Goal: Task Accomplishment & Management: Manage account settings

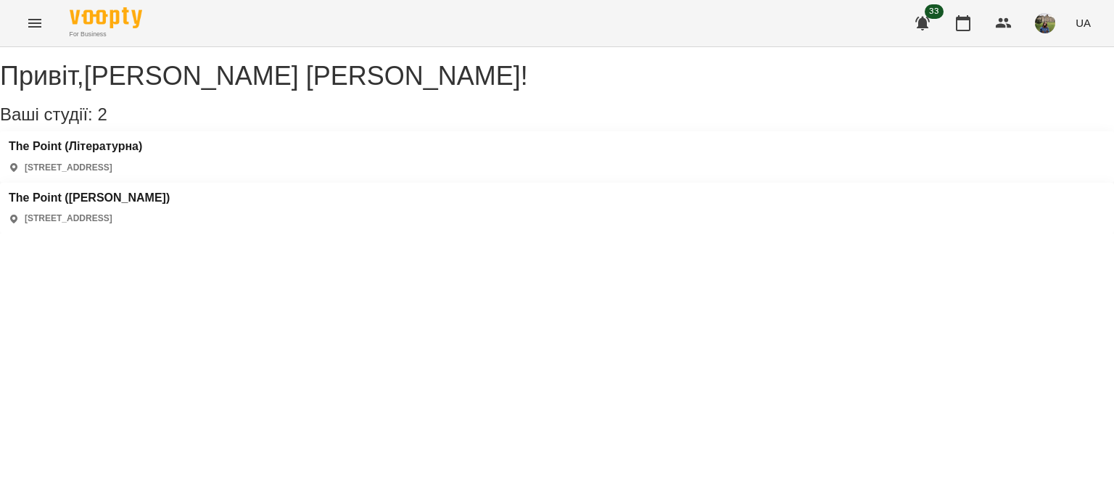
click at [170, 191] on div "The Point (Донцова) [STREET_ADDRESS]" at bounding box center [89, 208] width 161 height 34
click at [170, 191] on h3 "The Point ([PERSON_NAME])" at bounding box center [89, 197] width 161 height 13
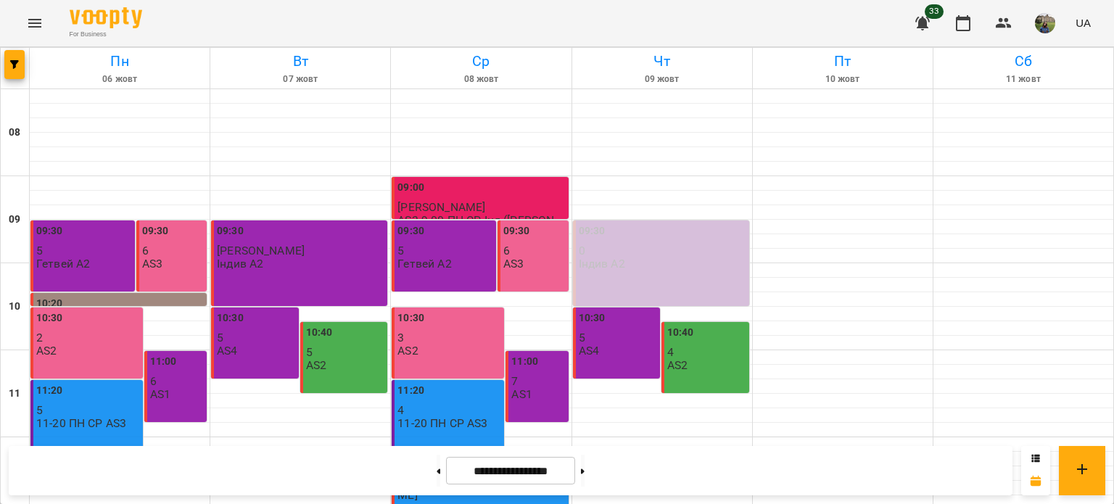
scroll to position [609, 0]
click at [585, 463] on button at bounding box center [583, 471] width 4 height 32
type input "**********"
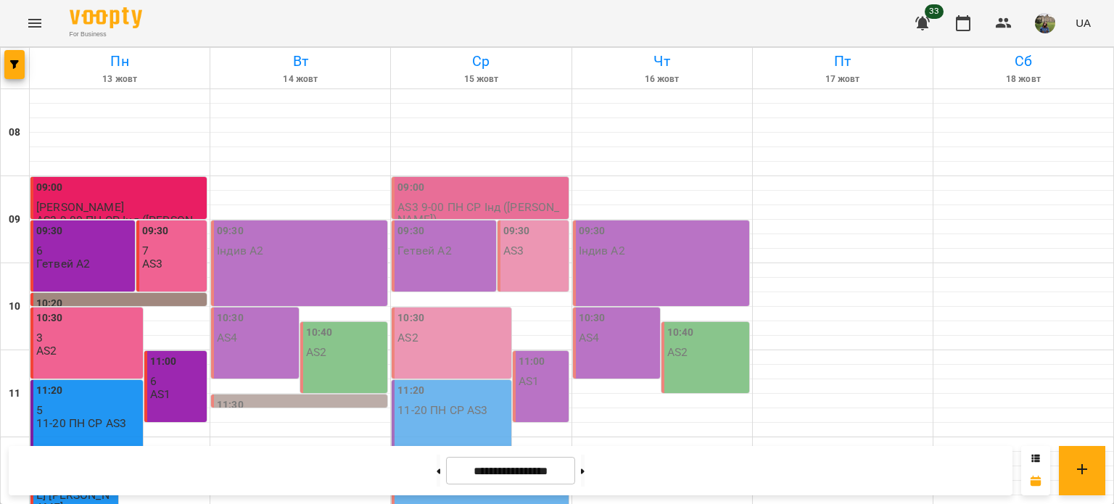
scroll to position [554, 0]
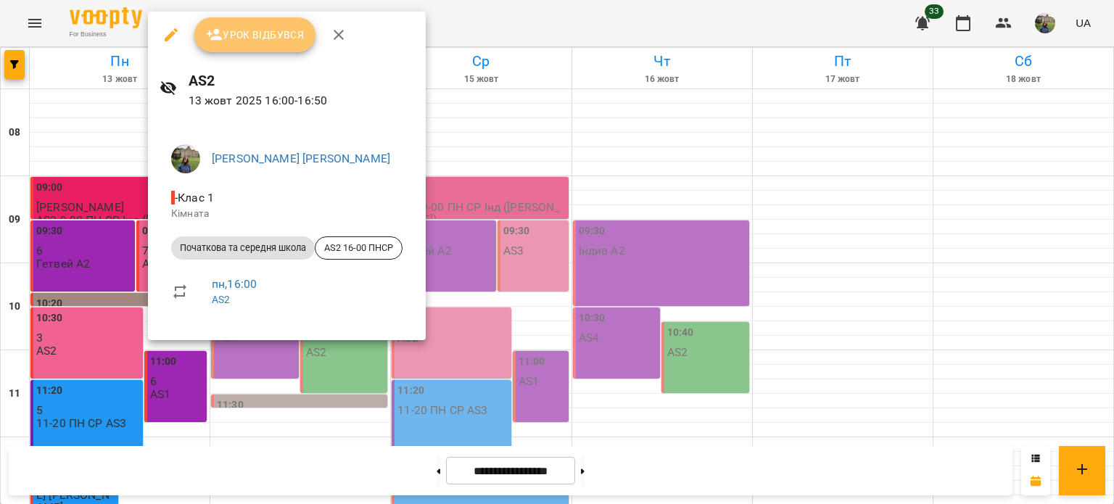
click at [264, 21] on button "Урок відбувся" at bounding box center [255, 34] width 122 height 35
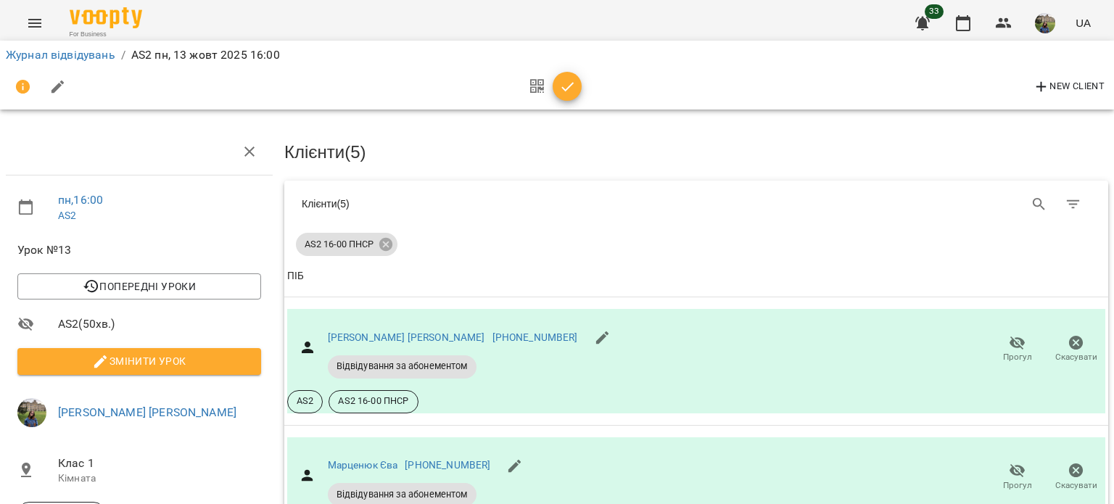
click at [572, 93] on icon "button" at bounding box center [567, 86] width 17 height 17
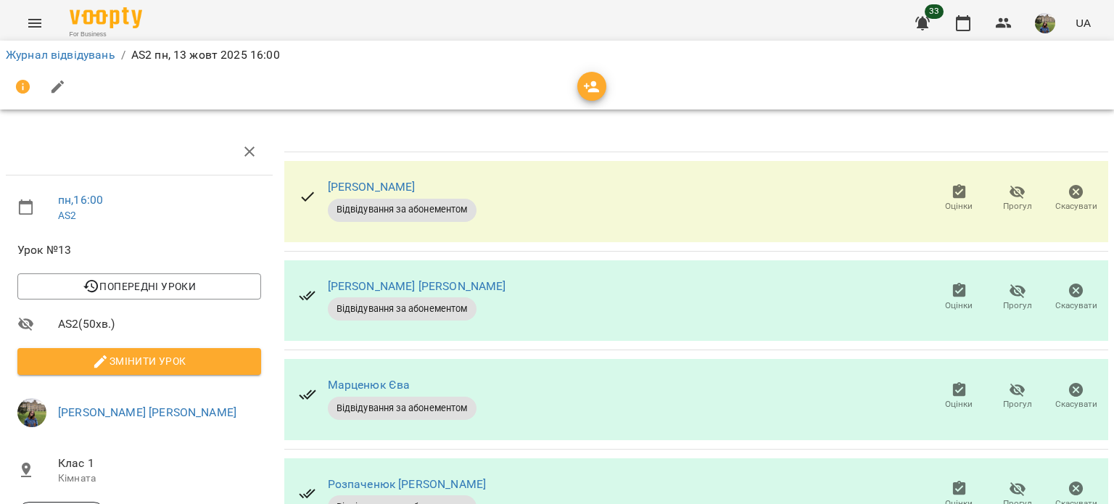
scroll to position [49, 0]
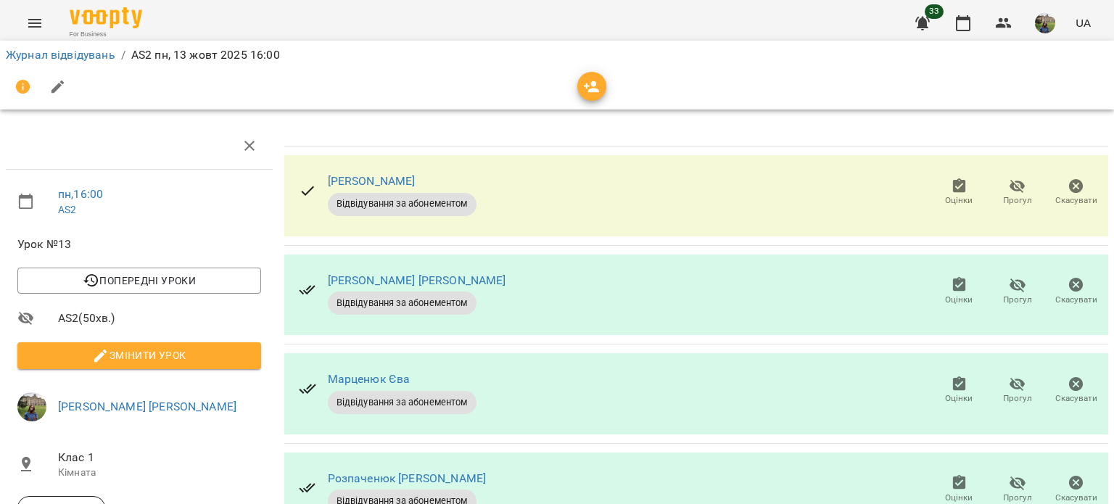
click at [951, 194] on span "Оцінки" at bounding box center [959, 200] width 28 height 12
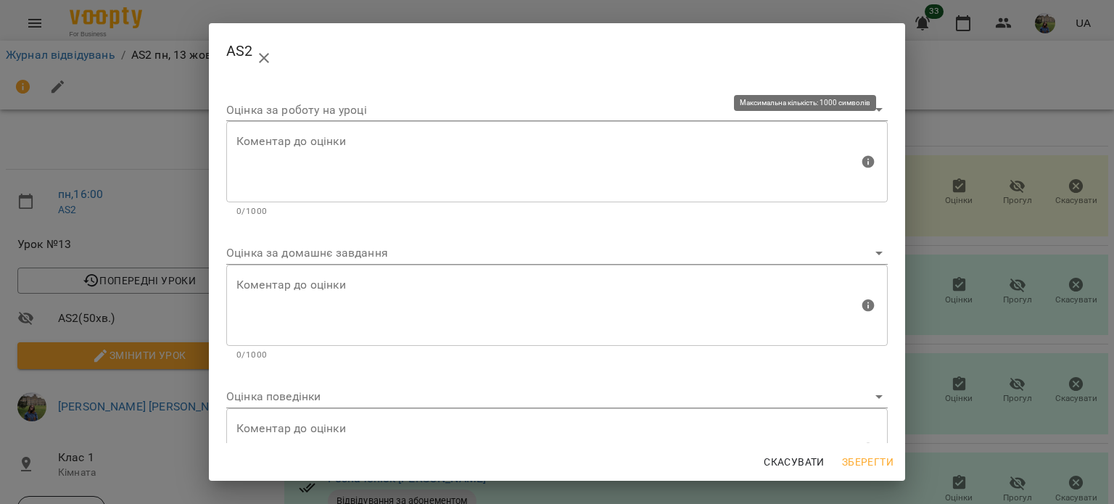
click at [793, 145] on textarea at bounding box center [547, 162] width 622 height 54
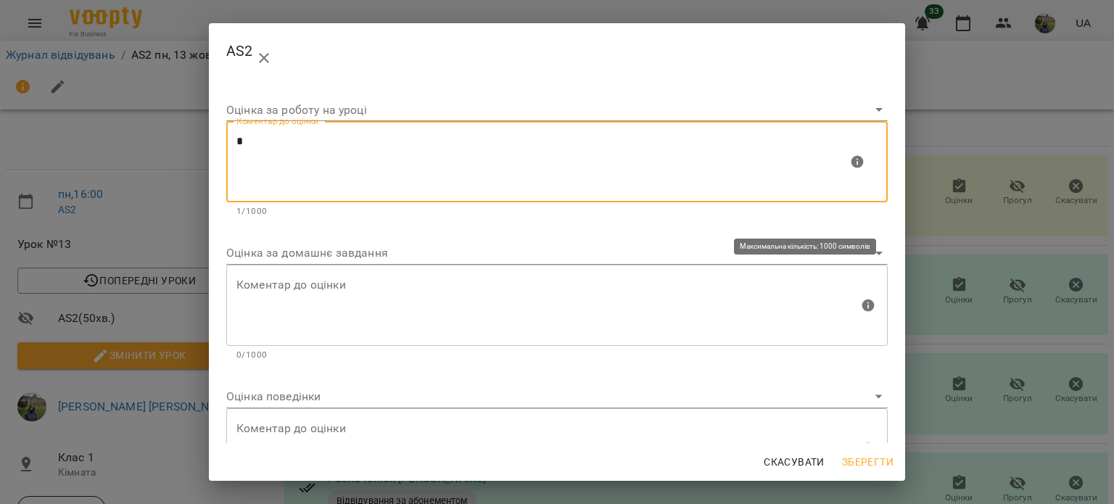
type textarea "*"
click at [432, 316] on textarea at bounding box center [547, 305] width 622 height 54
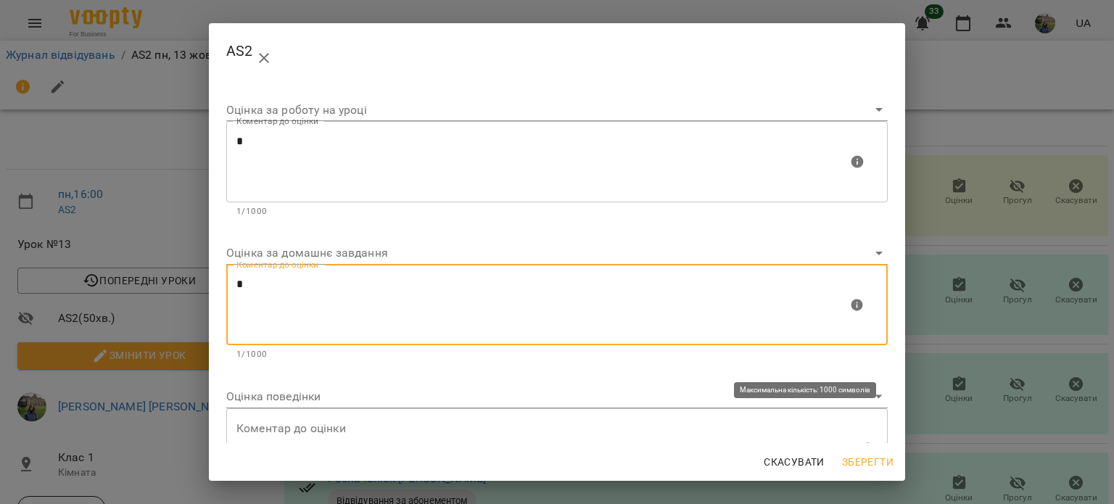
type textarea "*"
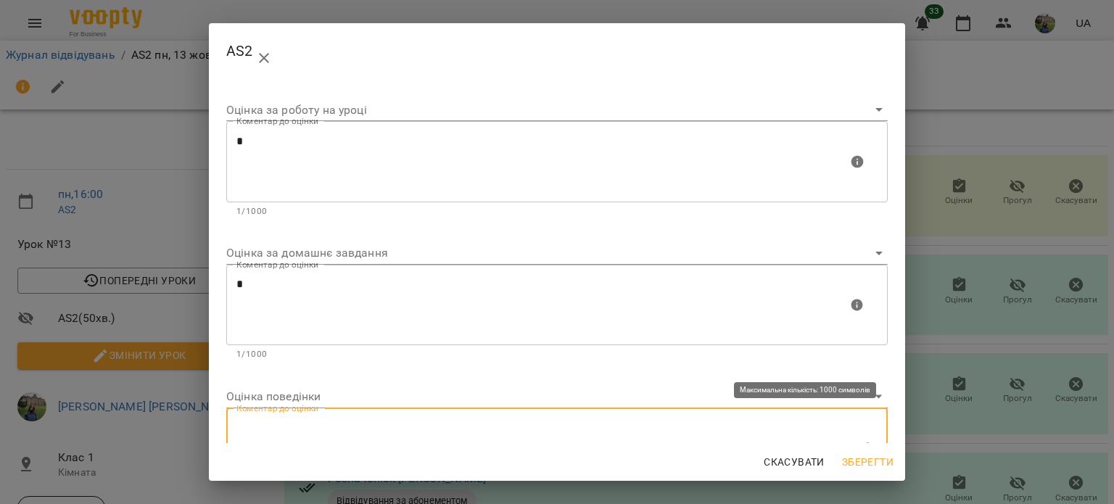
click at [358, 437] on textarea at bounding box center [547, 448] width 622 height 54
click at [496, 426] on textarea "**********" at bounding box center [541, 448] width 611 height 54
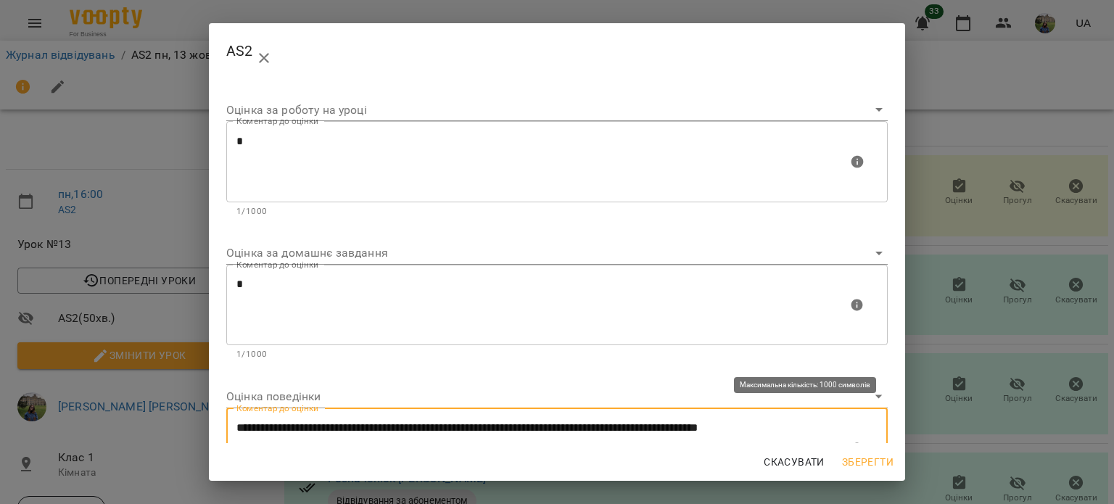
scroll to position [5, 0]
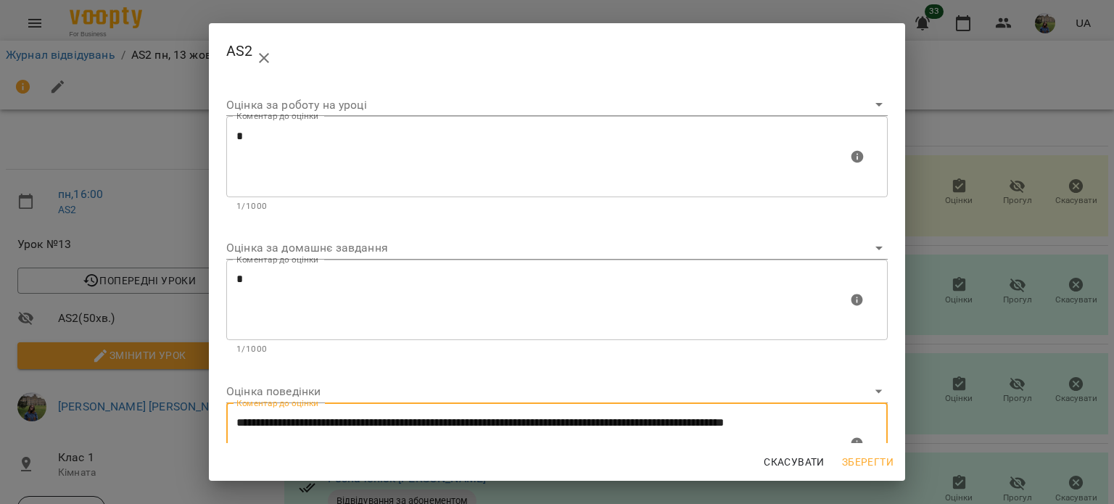
type textarea "**********"
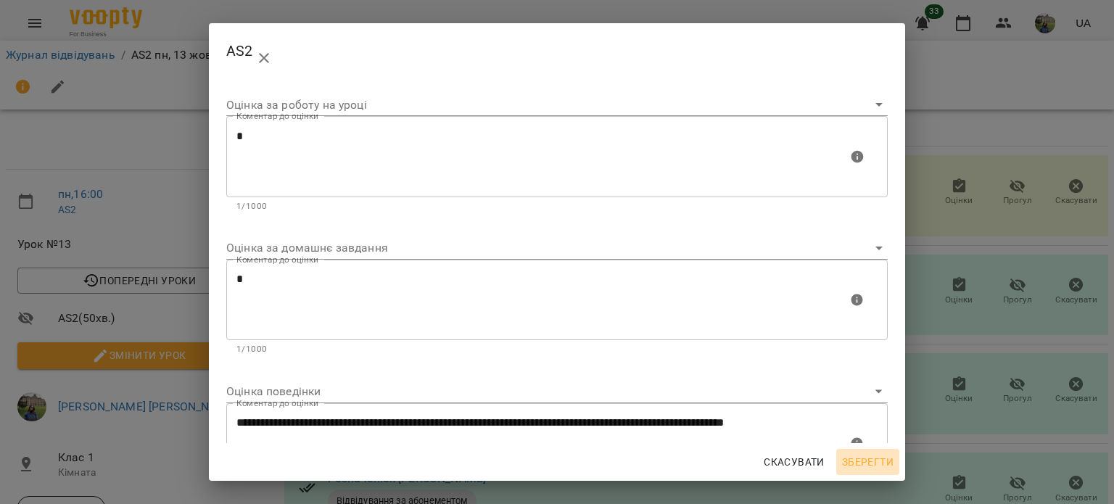
click at [883, 456] on span "Зберегти" at bounding box center [868, 461] width 52 height 17
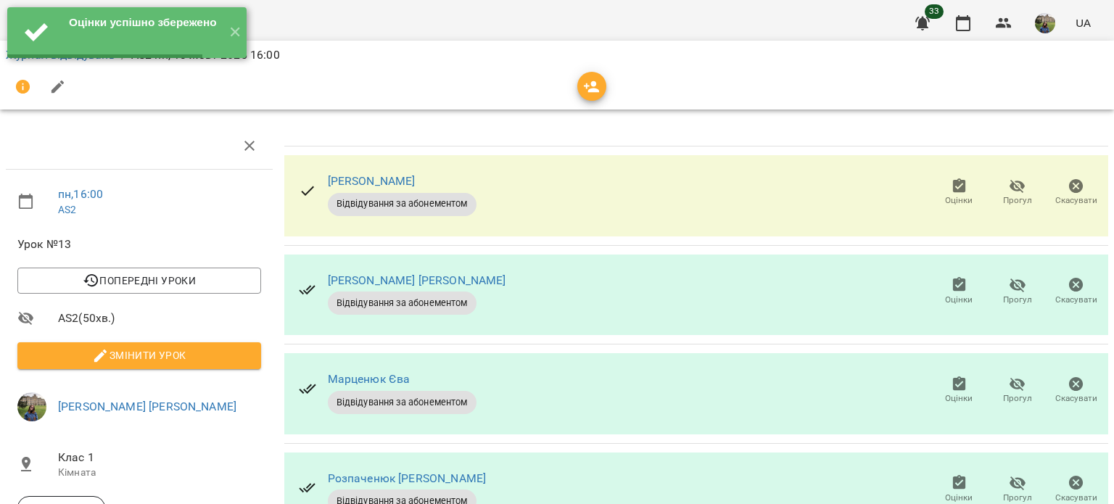
scroll to position [0, 0]
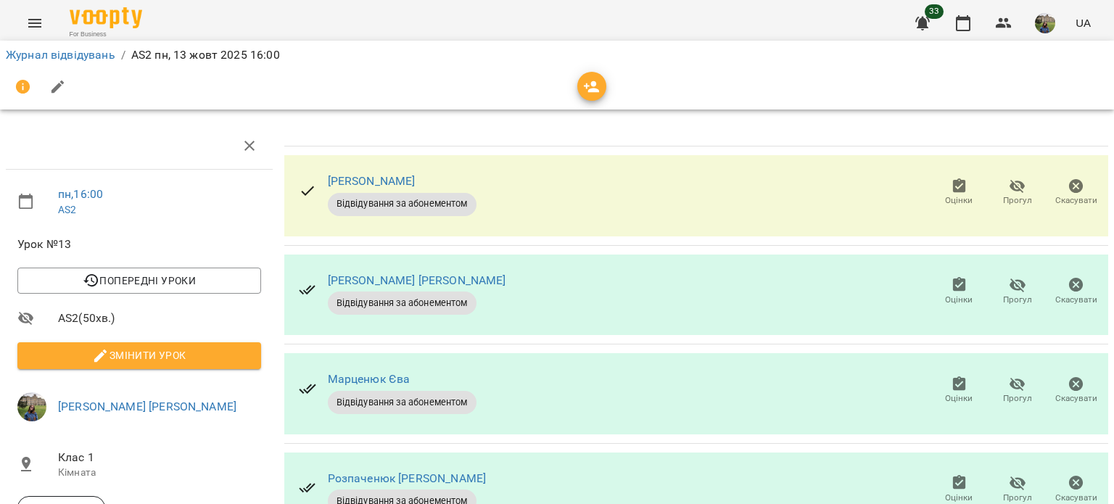
click at [815, 195] on td "[PERSON_NAME] Відвідування за абонементом Оцінки Прогул Скасувати" at bounding box center [696, 196] width 824 height 99
click at [951, 294] on span "Оцінки" at bounding box center [959, 300] width 28 height 12
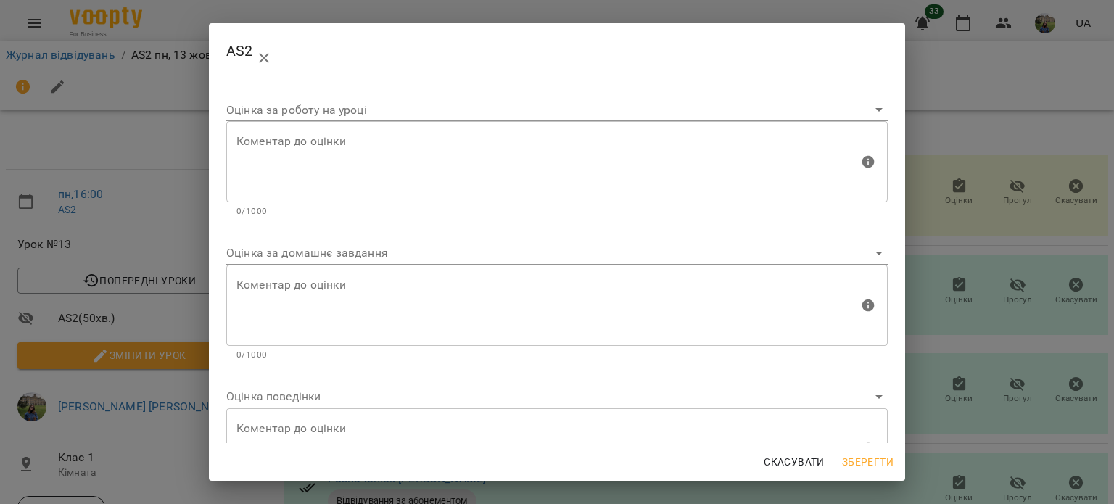
click at [290, 139] on textarea at bounding box center [547, 162] width 622 height 54
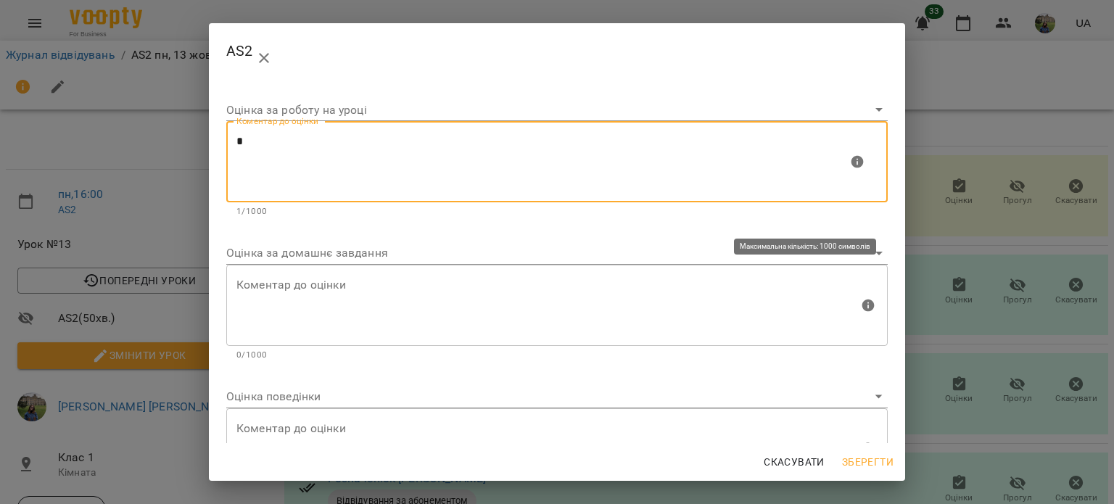
type textarea "*"
click at [295, 298] on textarea at bounding box center [547, 305] width 622 height 54
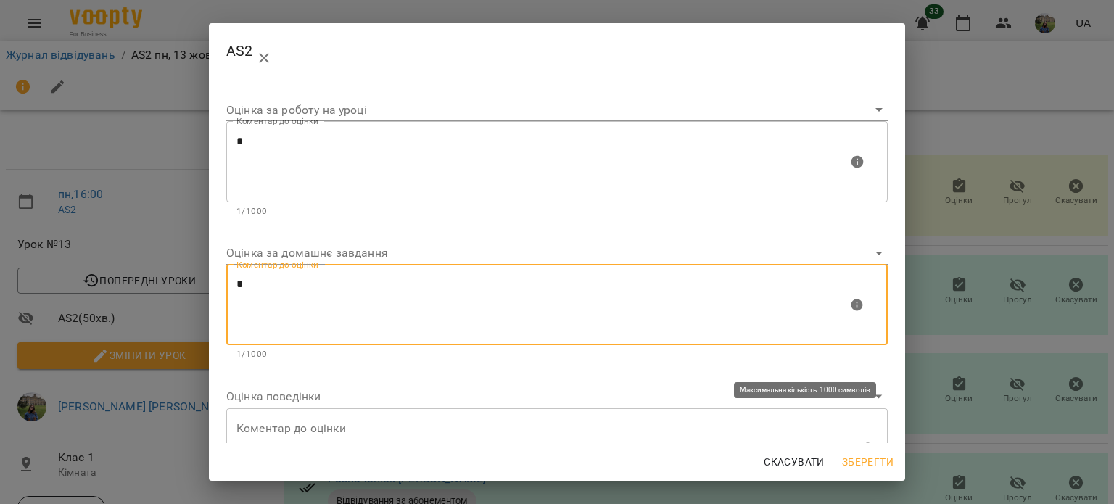
type textarea "*"
click at [292, 426] on textarea at bounding box center [547, 448] width 622 height 54
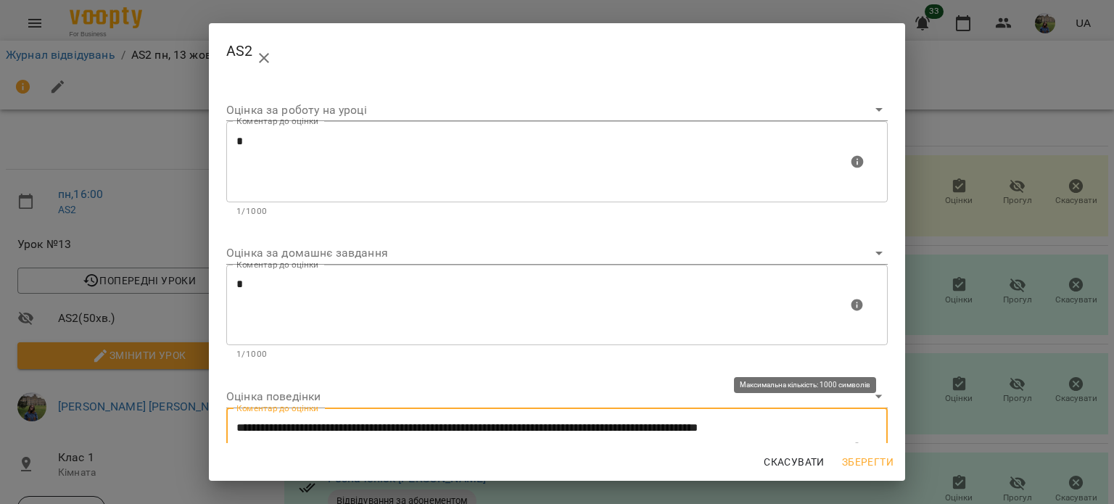
scroll to position [5, 0]
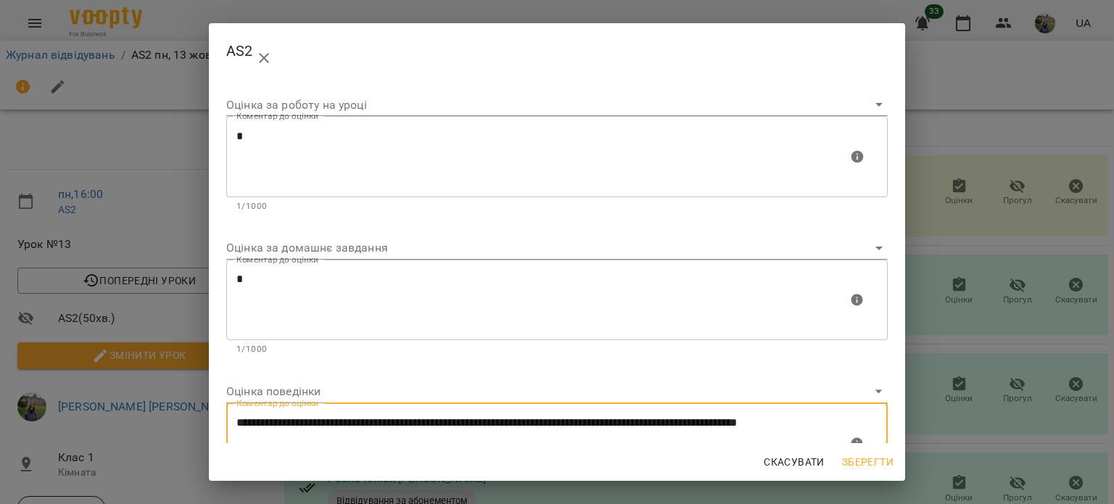
click at [388, 444] on div "Скасувати Зберегти" at bounding box center [557, 462] width 696 height 38
click at [336, 435] on textarea "**********" at bounding box center [541, 443] width 611 height 54
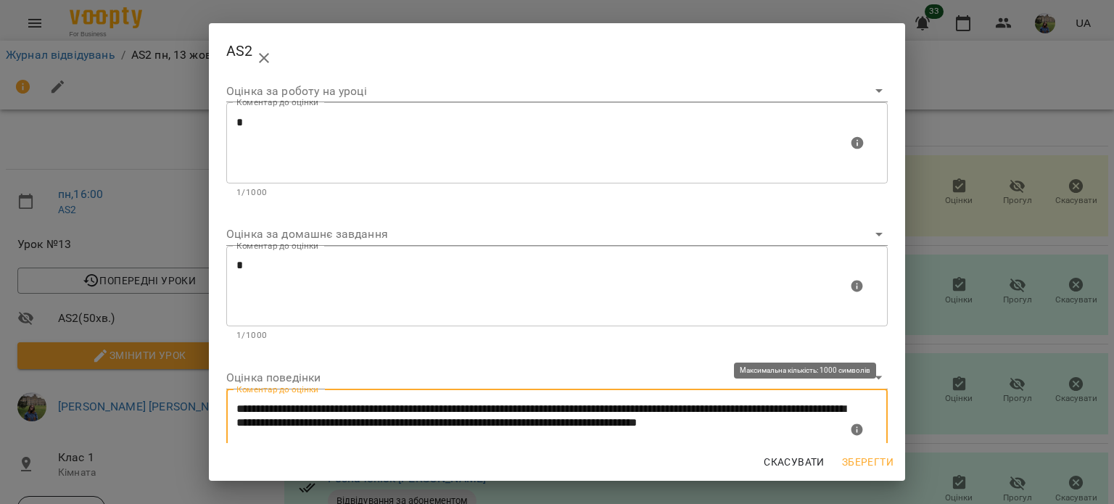
scroll to position [32, 0]
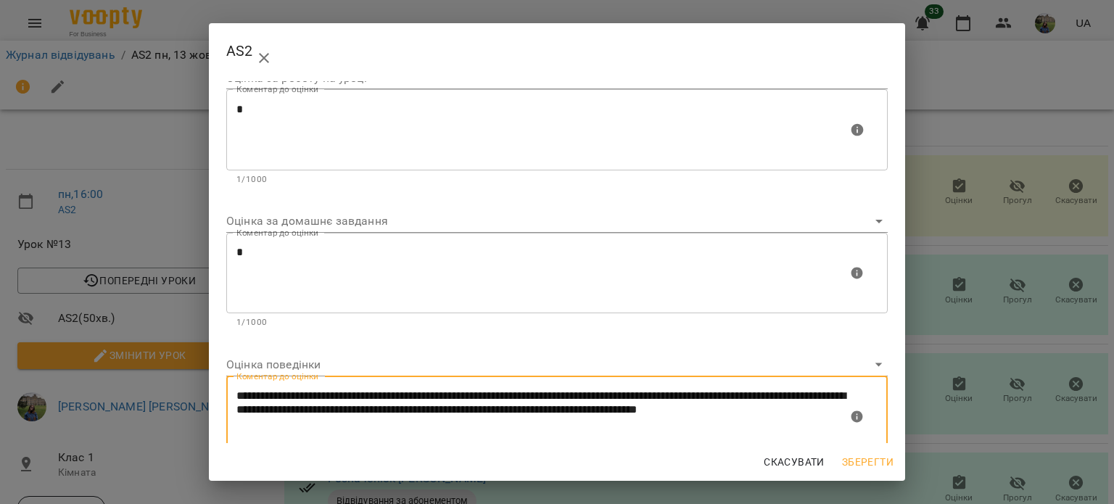
type textarea "**********"
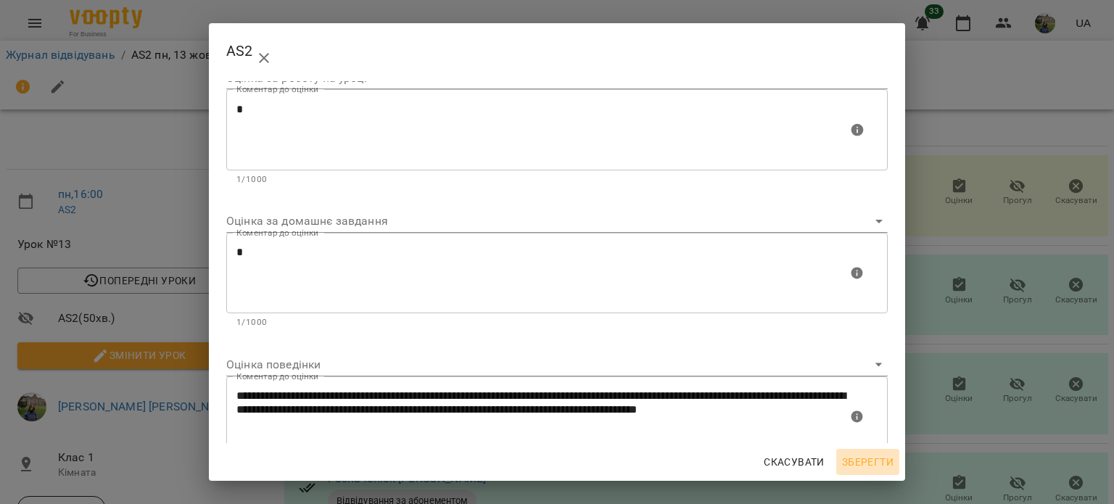
click at [854, 468] on span "Зберегти" at bounding box center [868, 461] width 52 height 17
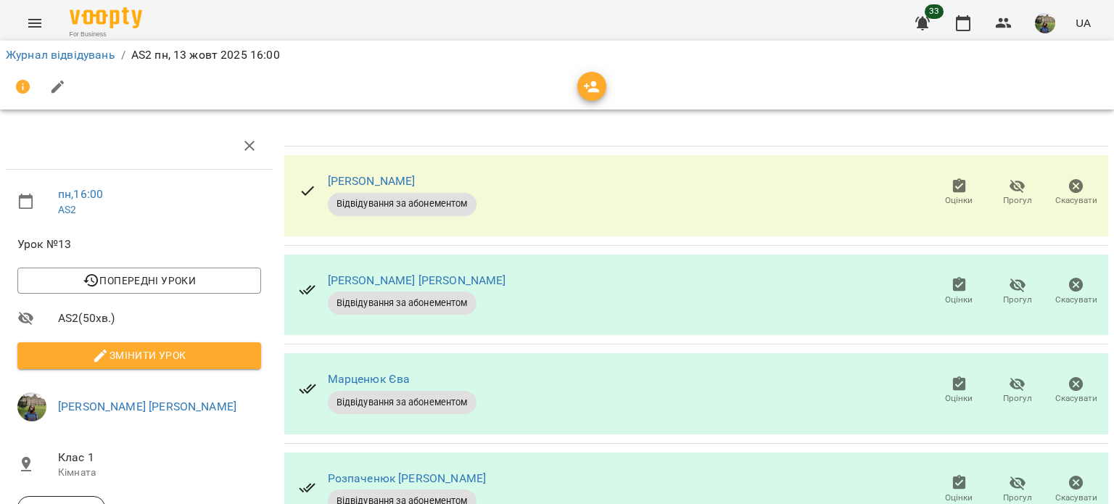
click at [945, 392] on span "Оцінки" at bounding box center [959, 398] width 28 height 12
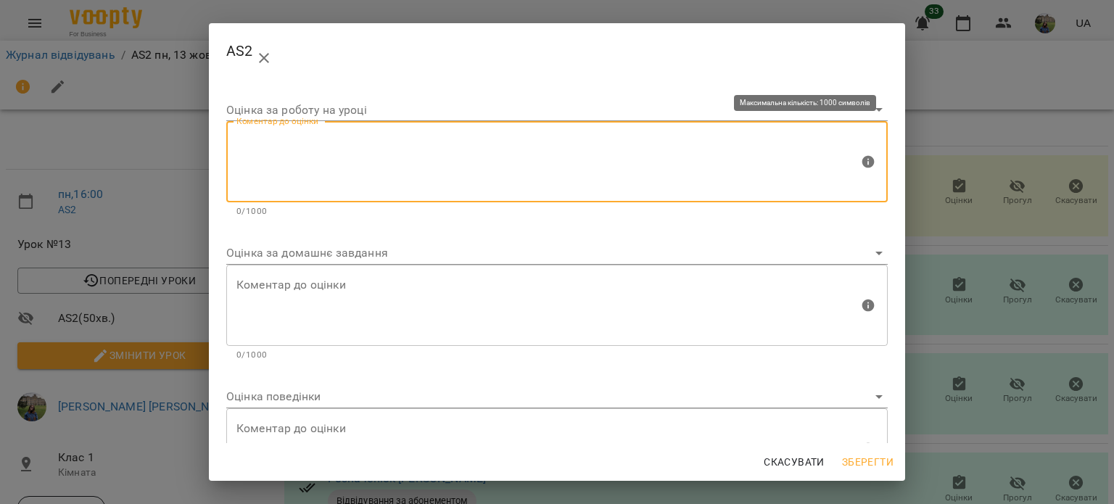
click at [437, 151] on textarea at bounding box center [547, 162] width 622 height 54
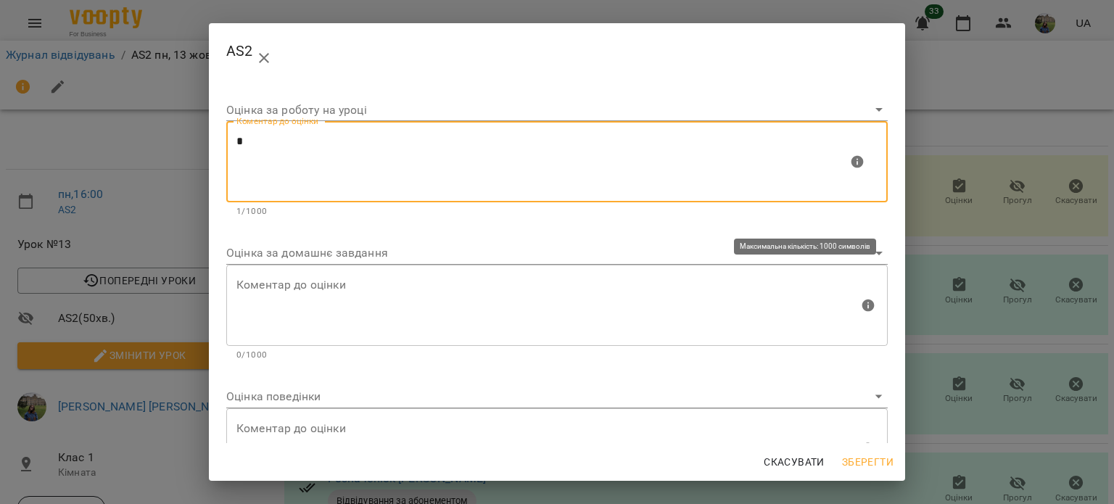
type textarea "*"
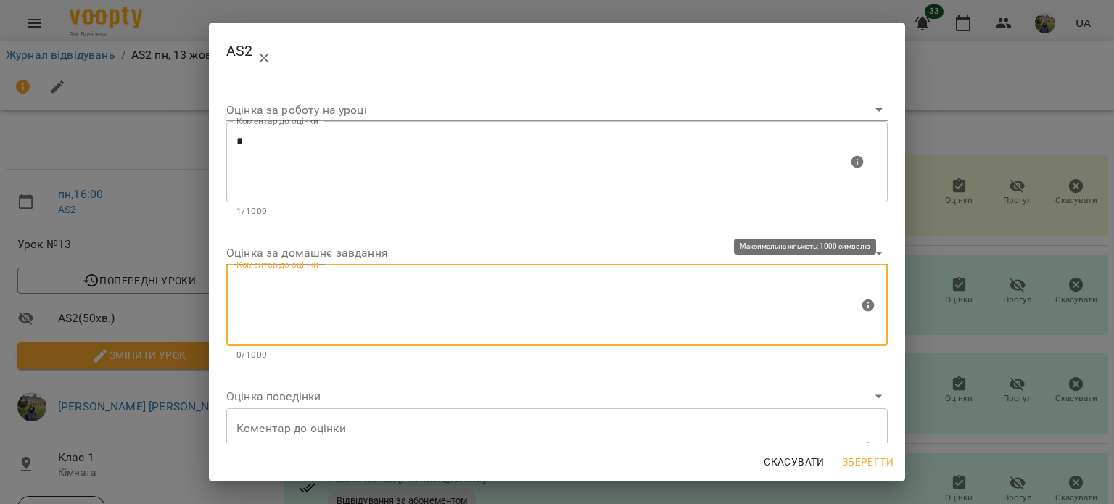
click at [331, 305] on textarea at bounding box center [547, 305] width 622 height 54
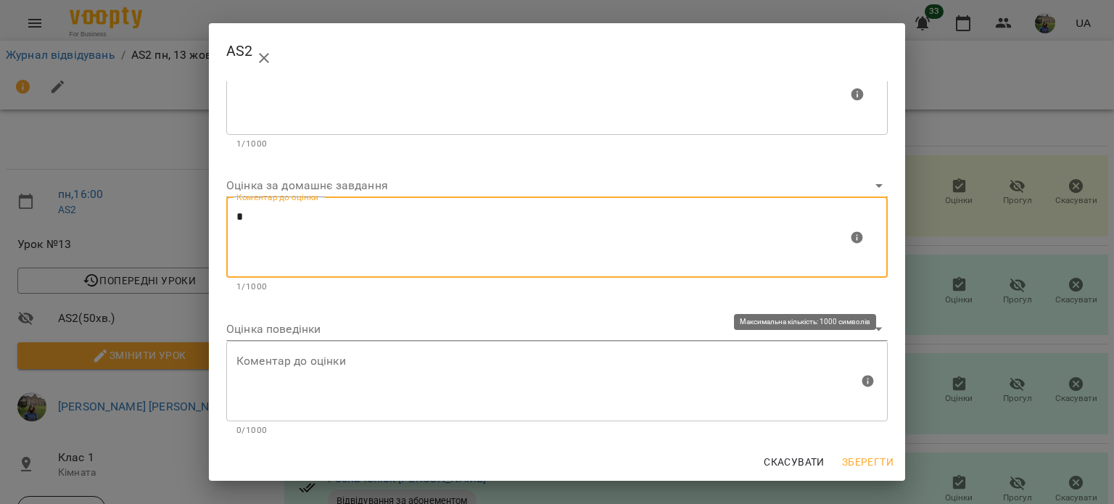
type textarea "*"
click at [318, 363] on textarea at bounding box center [547, 381] width 622 height 54
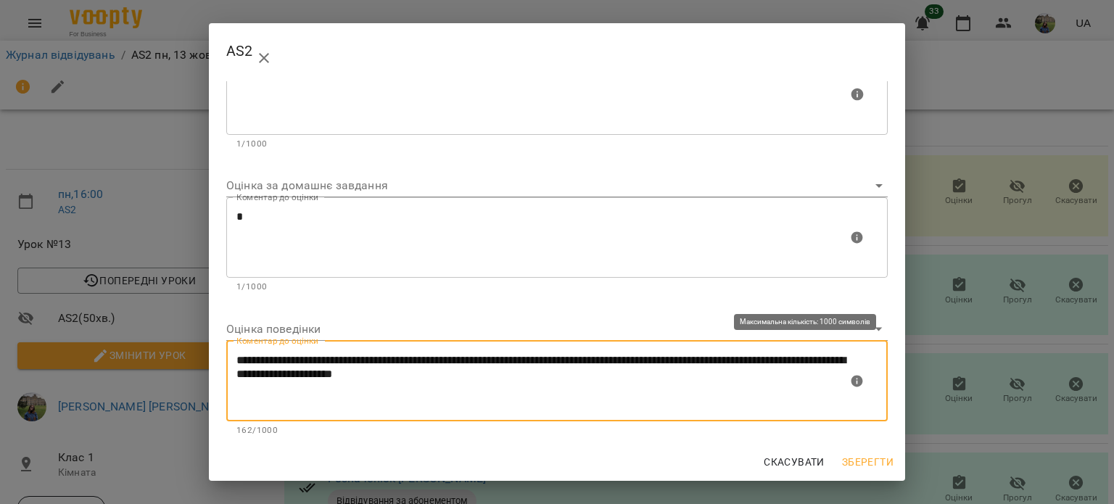
type textarea "**********"
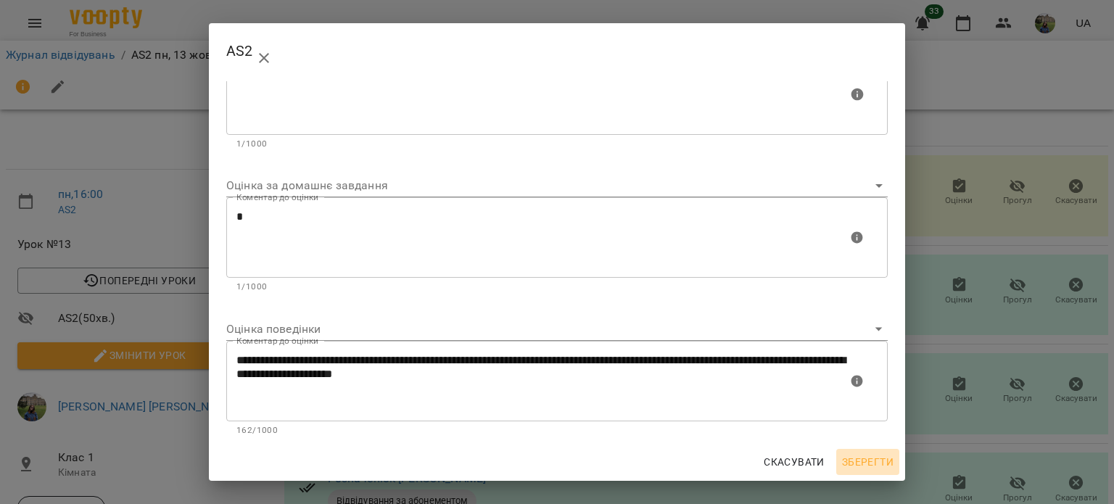
click at [876, 464] on span "Зберегти" at bounding box center [868, 461] width 52 height 17
